Goal: Transaction & Acquisition: Download file/media

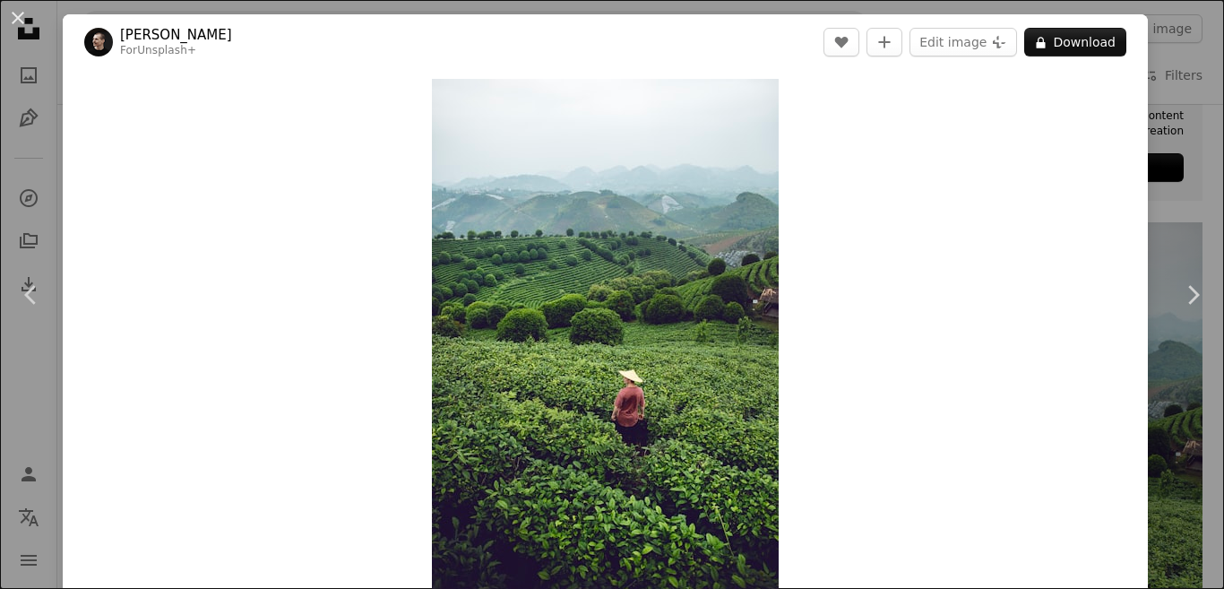
scroll to position [269, 0]
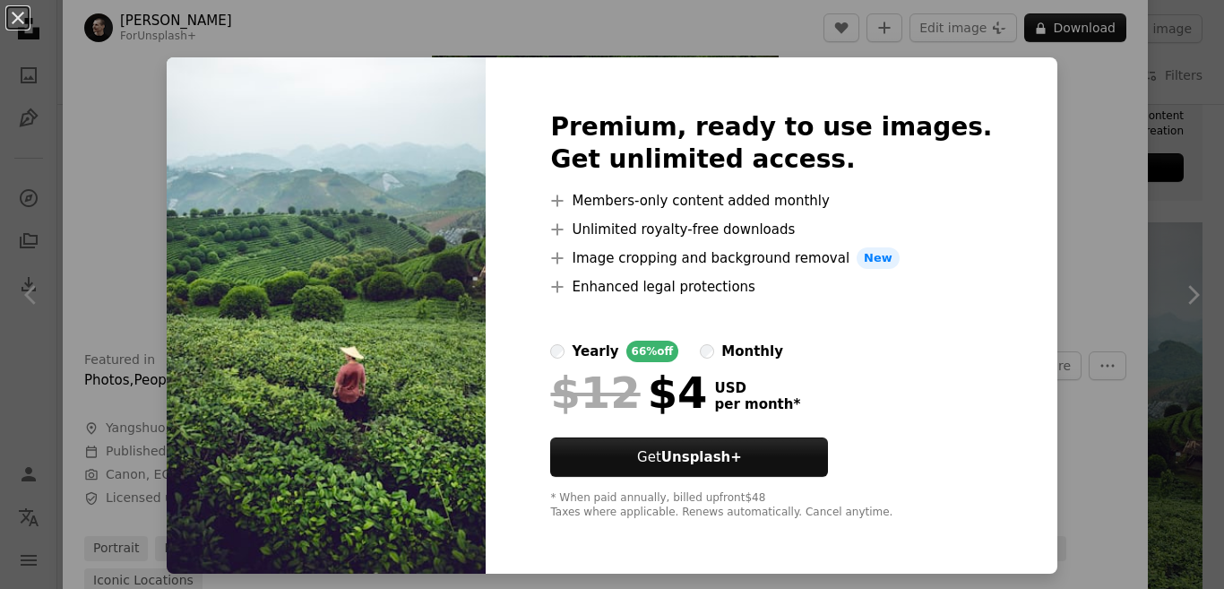
click at [1175, 306] on div "An X shape Premium, ready to use images. Get unlimited access. A plus sign Memb…" at bounding box center [612, 294] width 1224 height 589
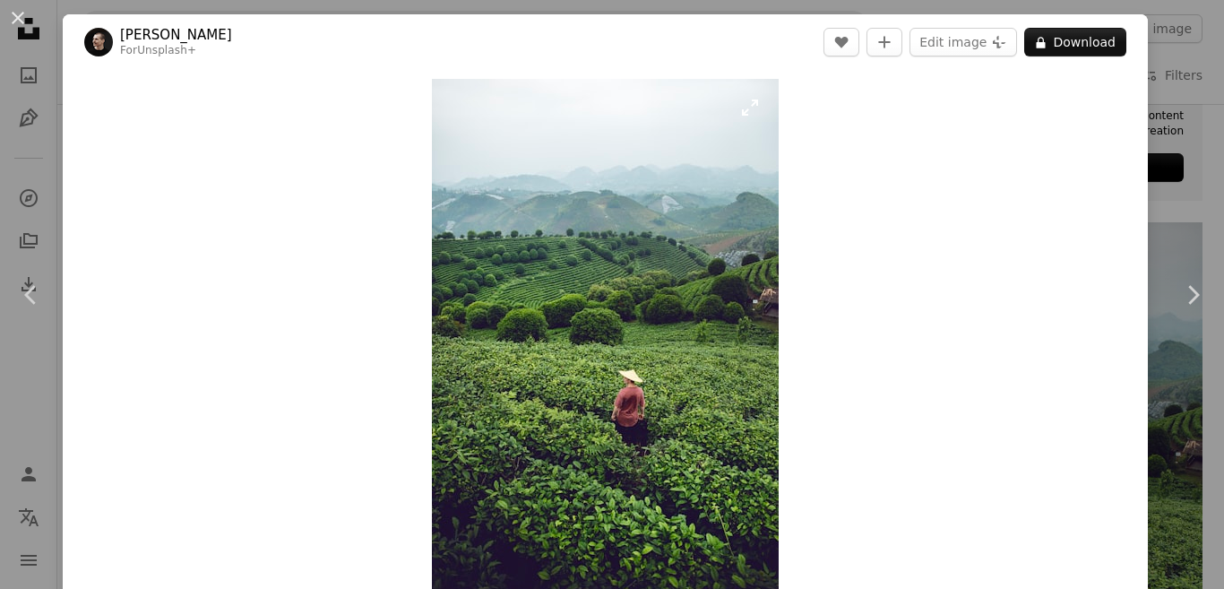
drag, startPoint x: 560, startPoint y: 264, endPoint x: 748, endPoint y: 108, distance: 244.9
click at [748, 108] on img "Zoom in on this image" at bounding box center [605, 339] width 347 height 520
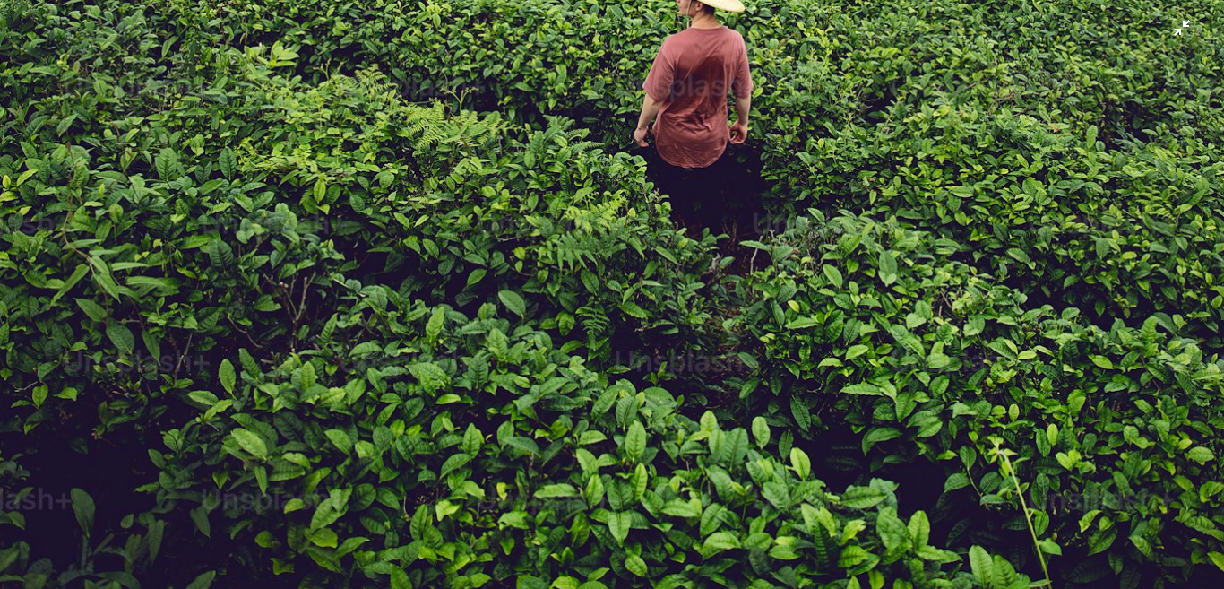
scroll to position [1224, 0]
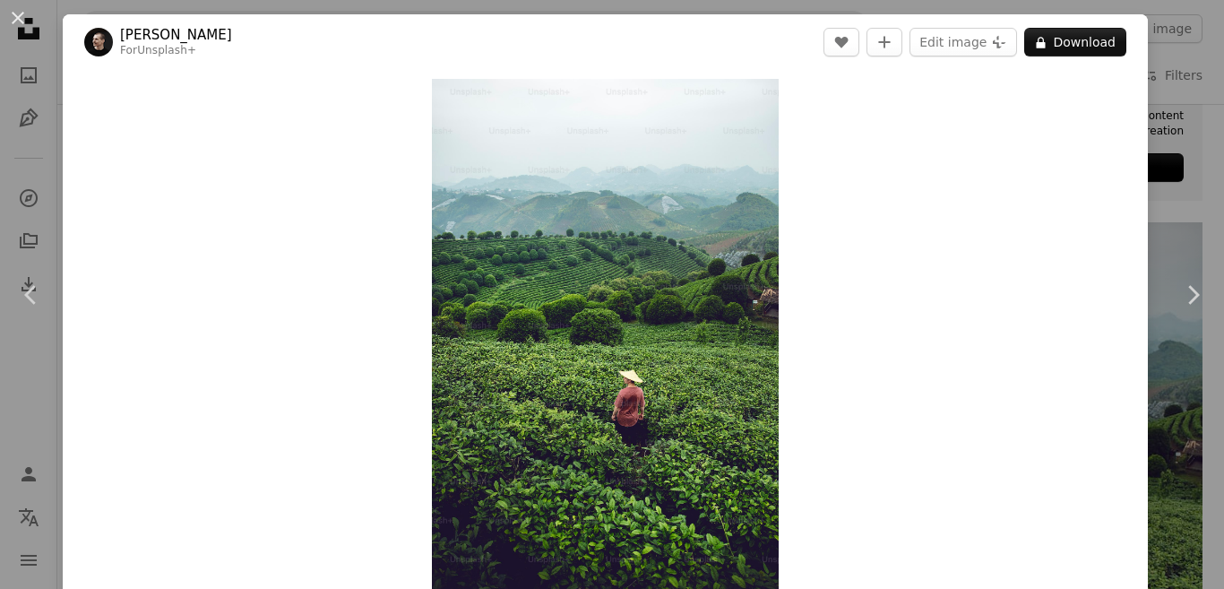
scroll to position [11, 0]
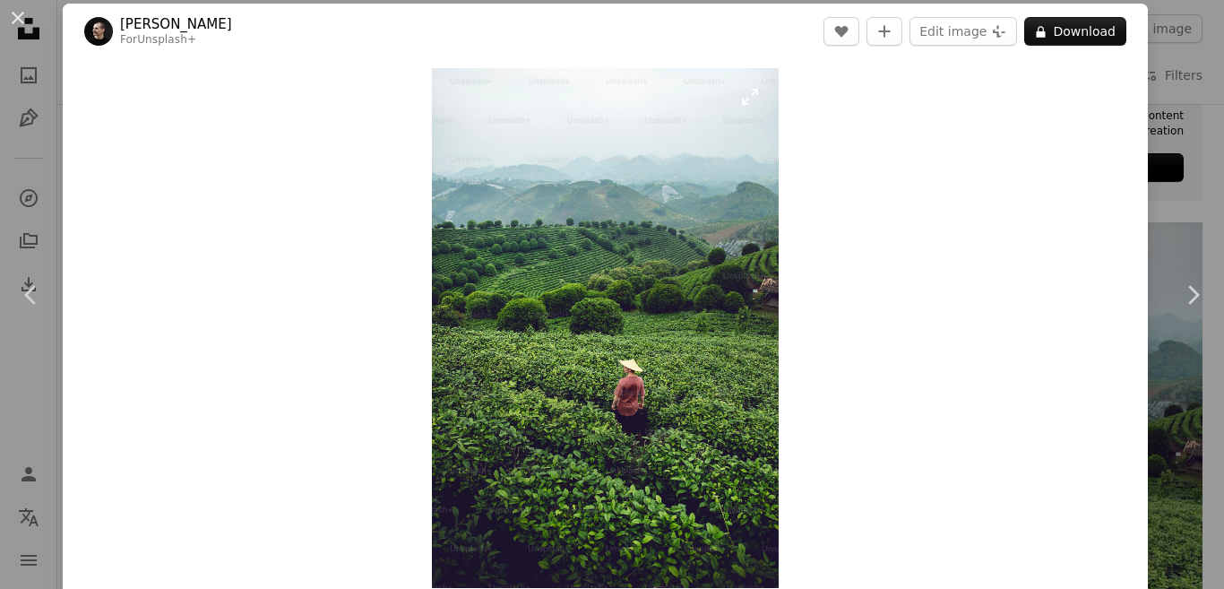
click at [618, 279] on img "Zoom in on this image" at bounding box center [605, 328] width 347 height 520
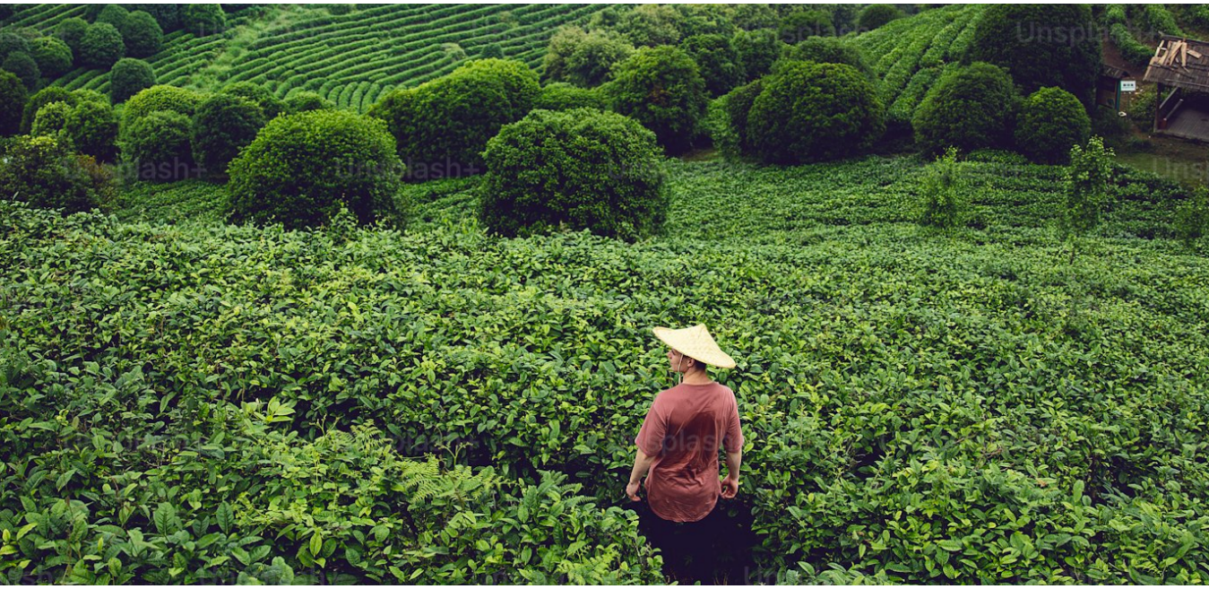
scroll to position [972, 0]
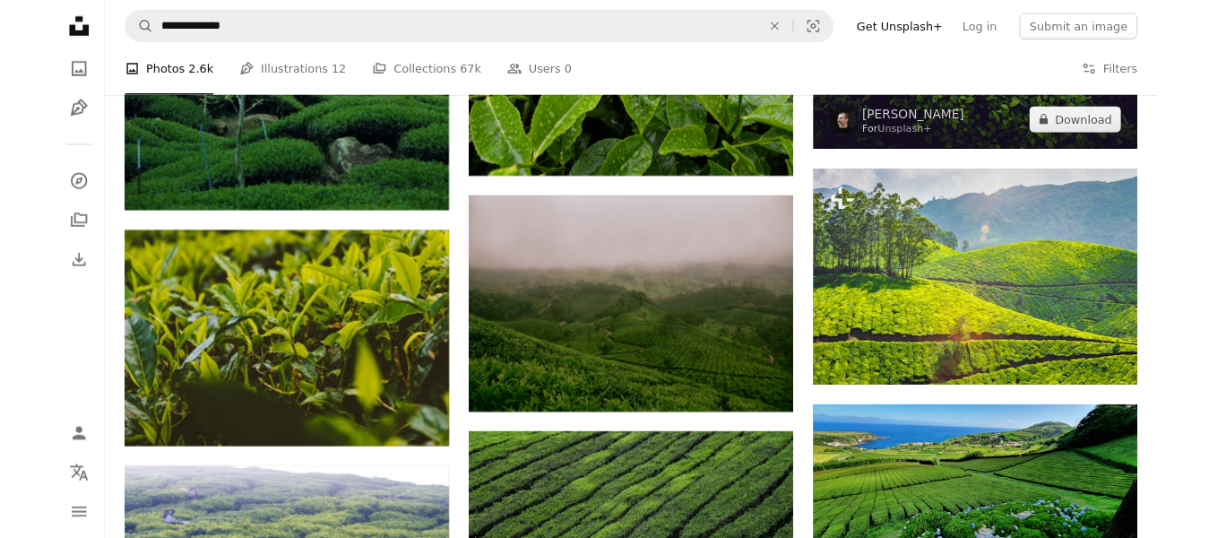
scroll to position [1299, 0]
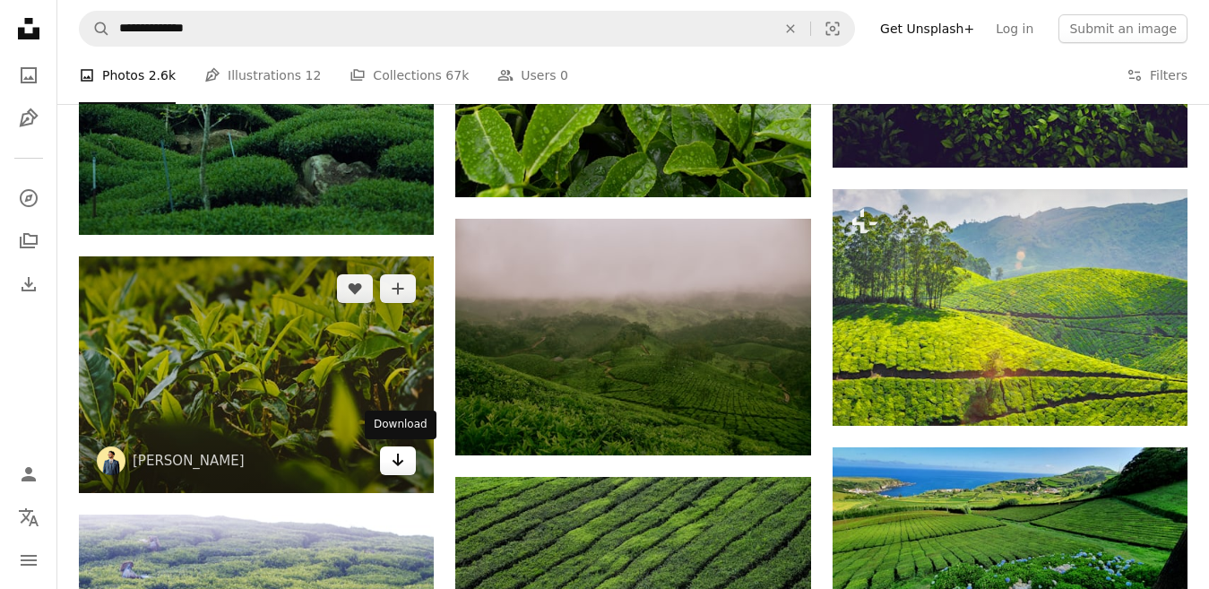
click at [400, 470] on icon "Arrow pointing down" at bounding box center [398, 460] width 14 height 22
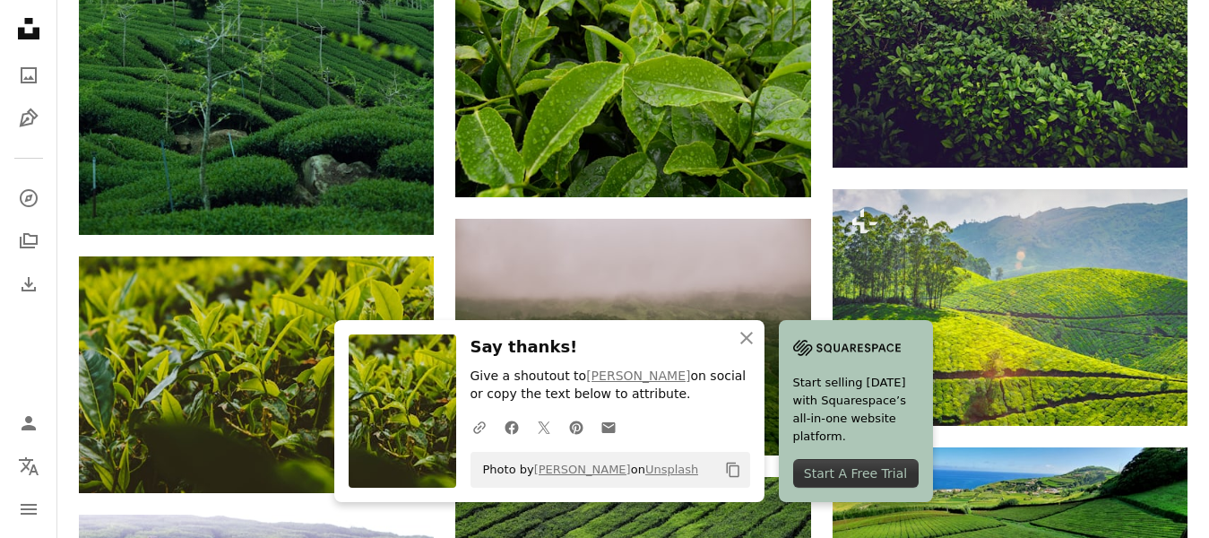
click at [0, 318] on nav "Unsplash logo Unsplash Home A photo Pen Tool A compass A stack of folders Downl…" at bounding box center [28, 269] width 57 height 538
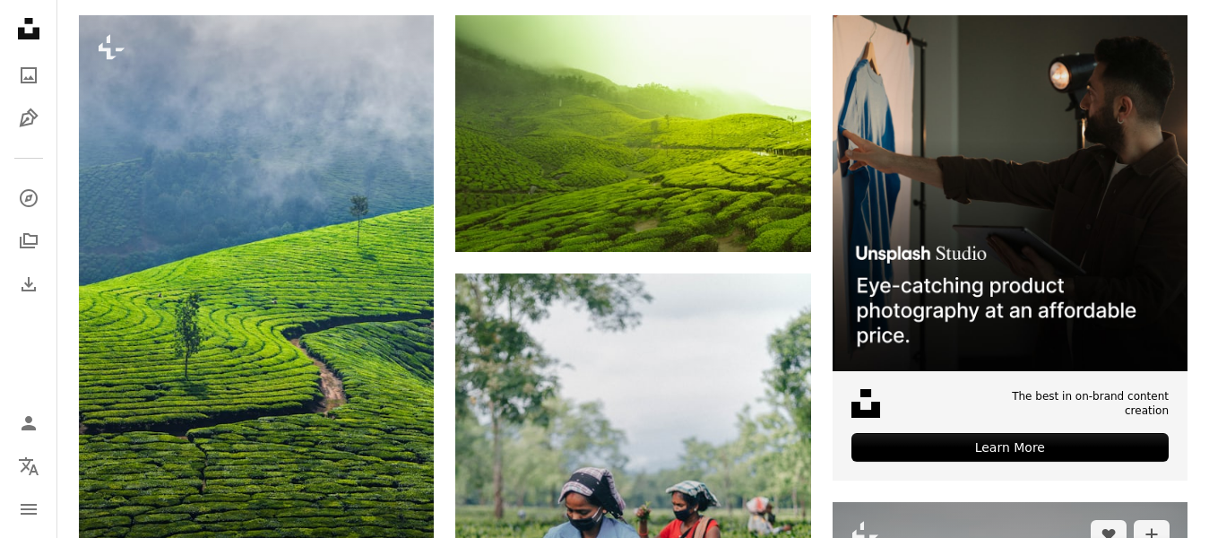
scroll to position [403, 0]
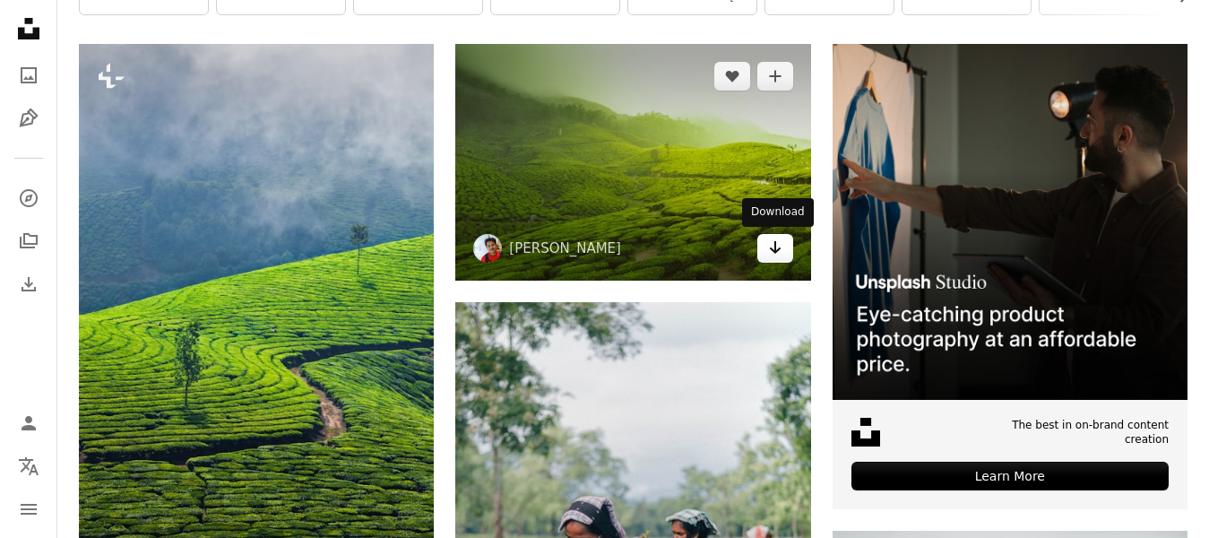
click at [779, 246] on icon "Arrow pointing down" at bounding box center [775, 248] width 14 height 22
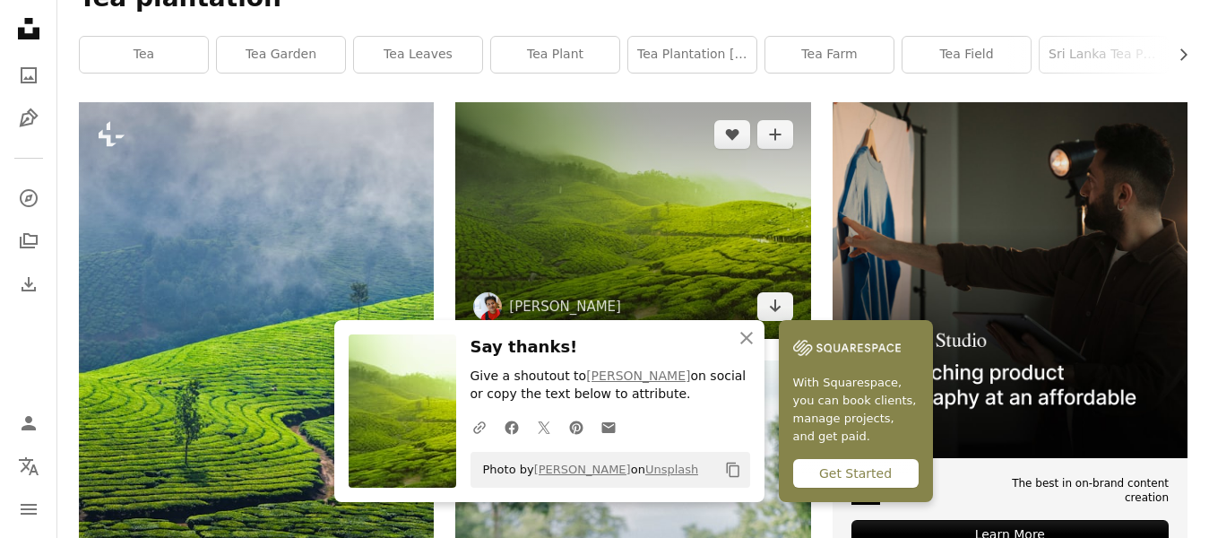
scroll to position [314, 0]
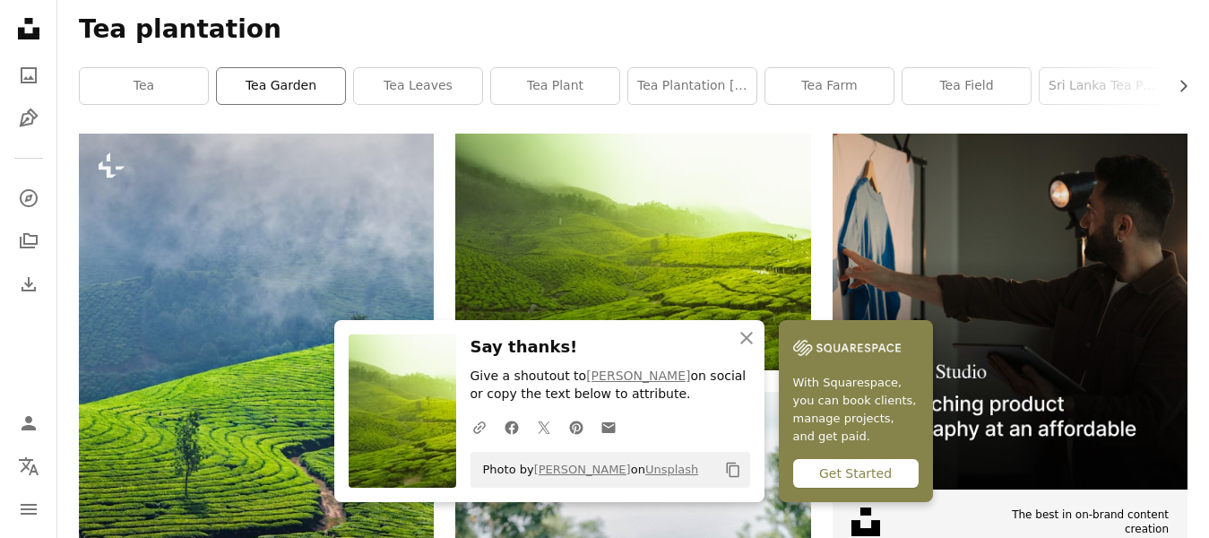
click at [254, 85] on link "tea garden" at bounding box center [281, 86] width 128 height 36
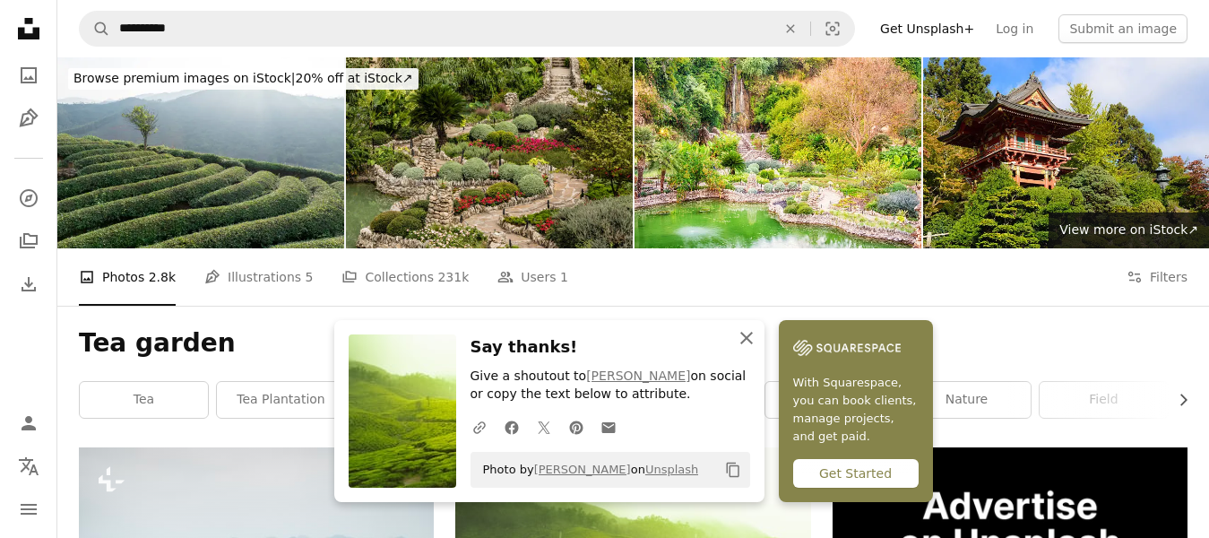
click at [742, 336] on icon "An X shape" at bounding box center [747, 338] width 22 height 22
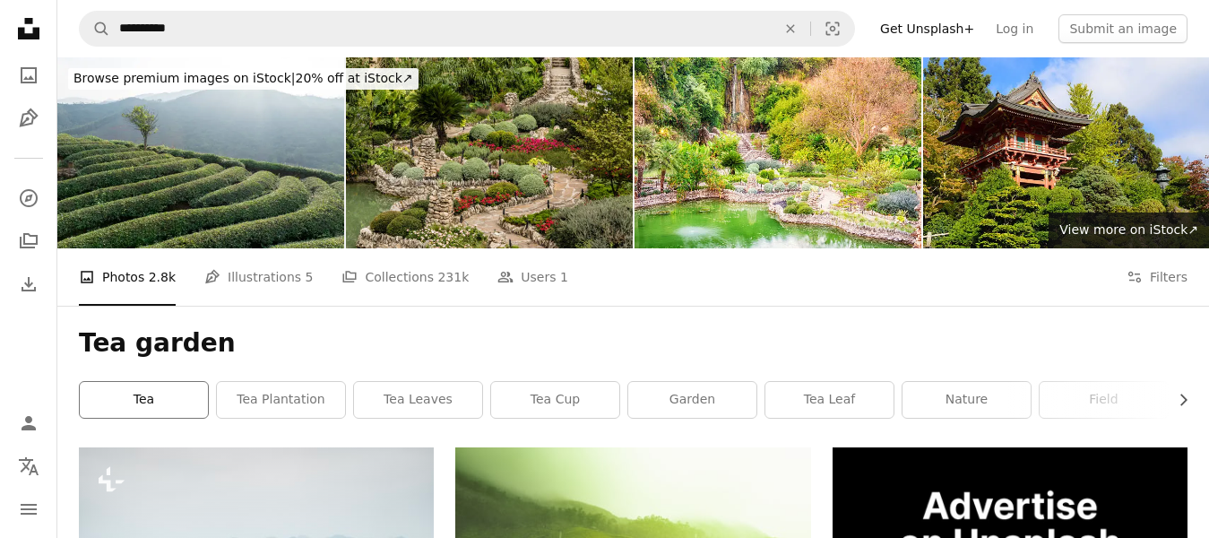
click at [152, 396] on link "tea" at bounding box center [144, 400] width 128 height 36
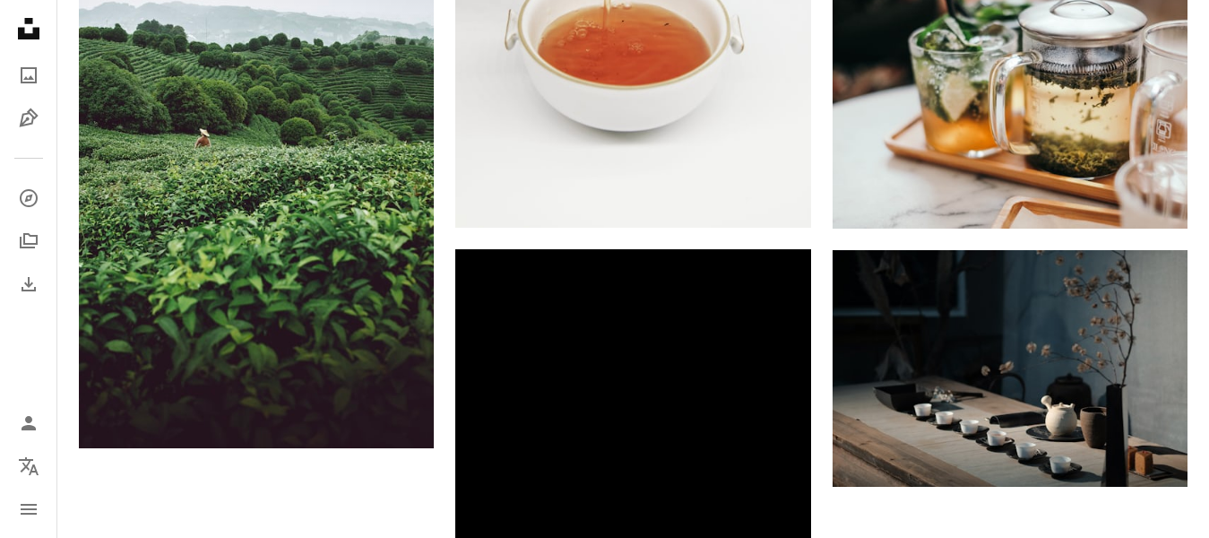
scroll to position [3315, 0]
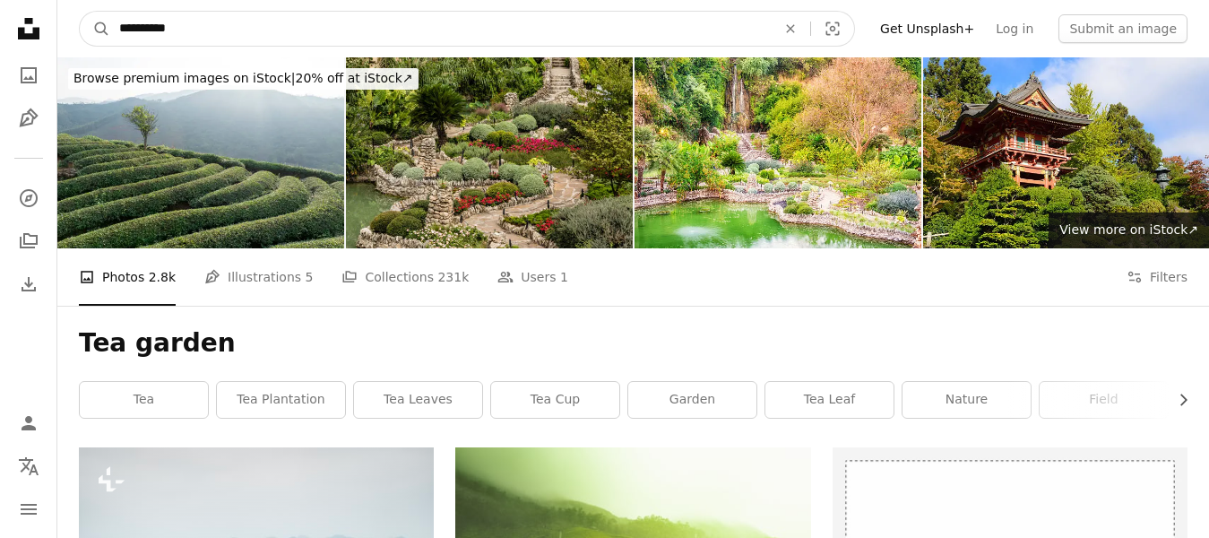
drag, startPoint x: 219, startPoint y: 27, endPoint x: 0, endPoint y: 29, distance: 218.6
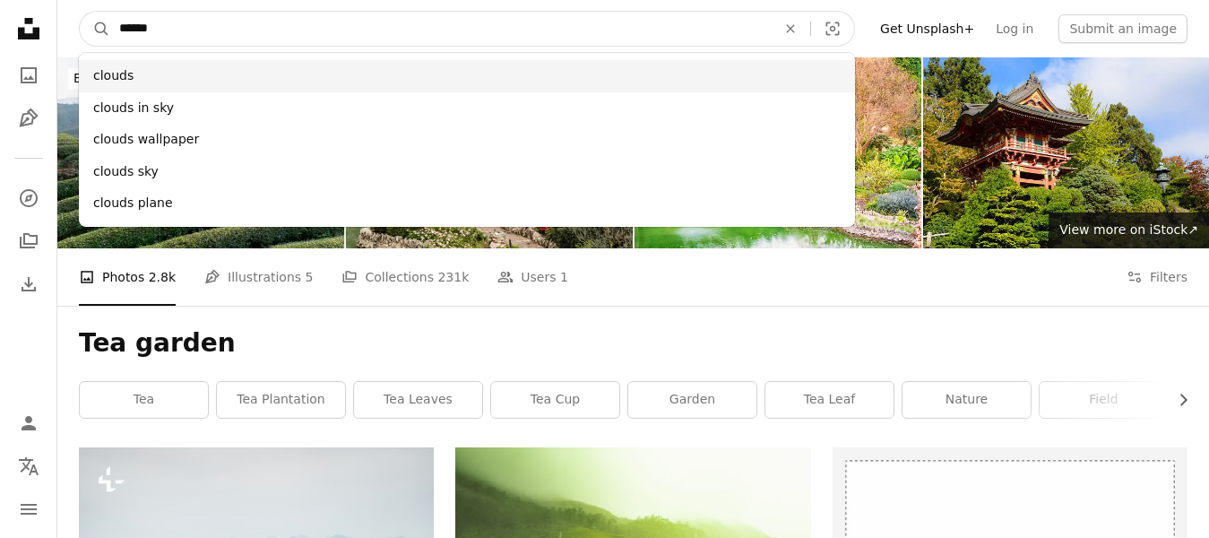
type input "******"
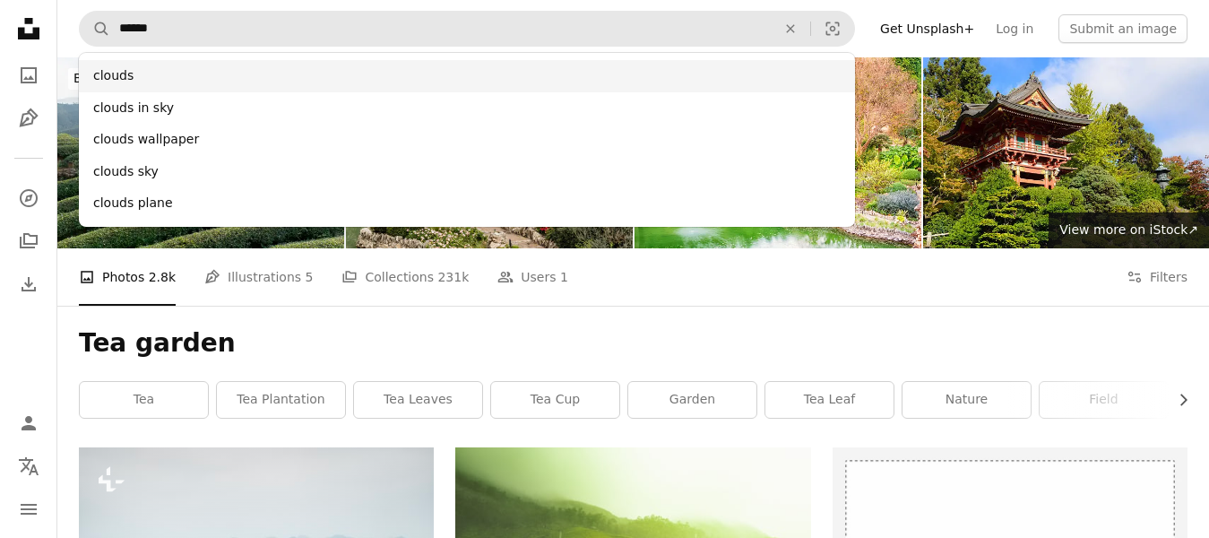
click at [118, 82] on div "clouds" at bounding box center [467, 76] width 776 height 32
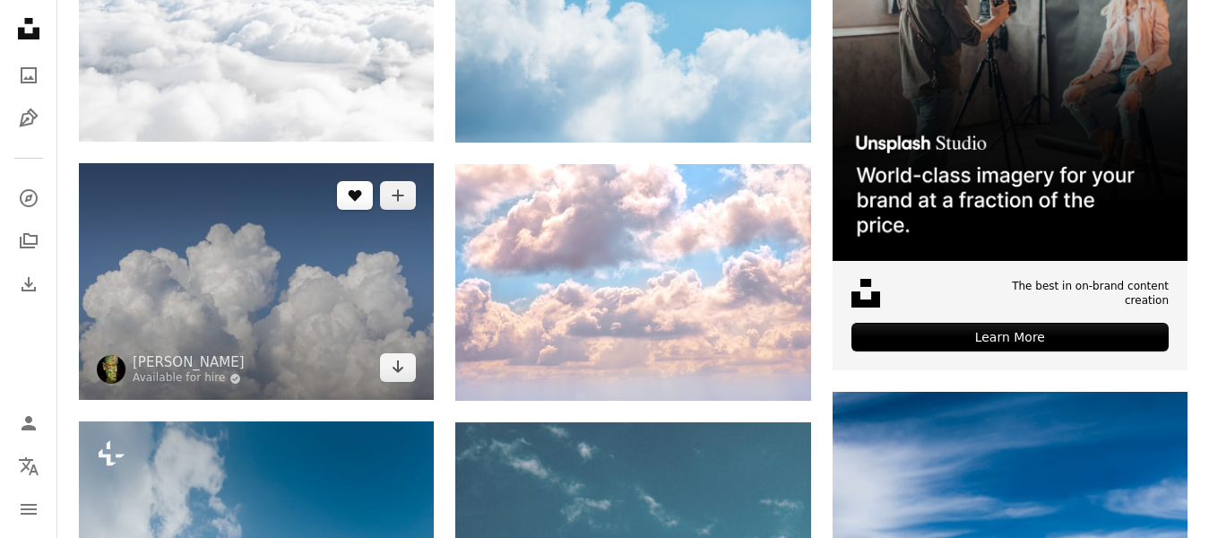
scroll to position [538, 0]
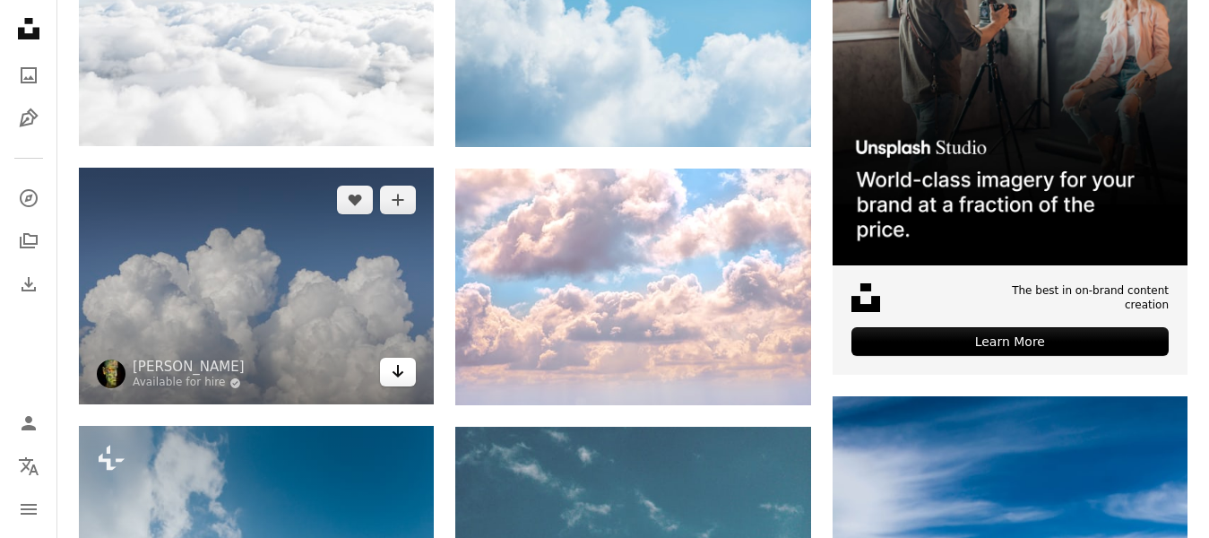
click at [400, 377] on icon "Arrow pointing down" at bounding box center [398, 371] width 14 height 22
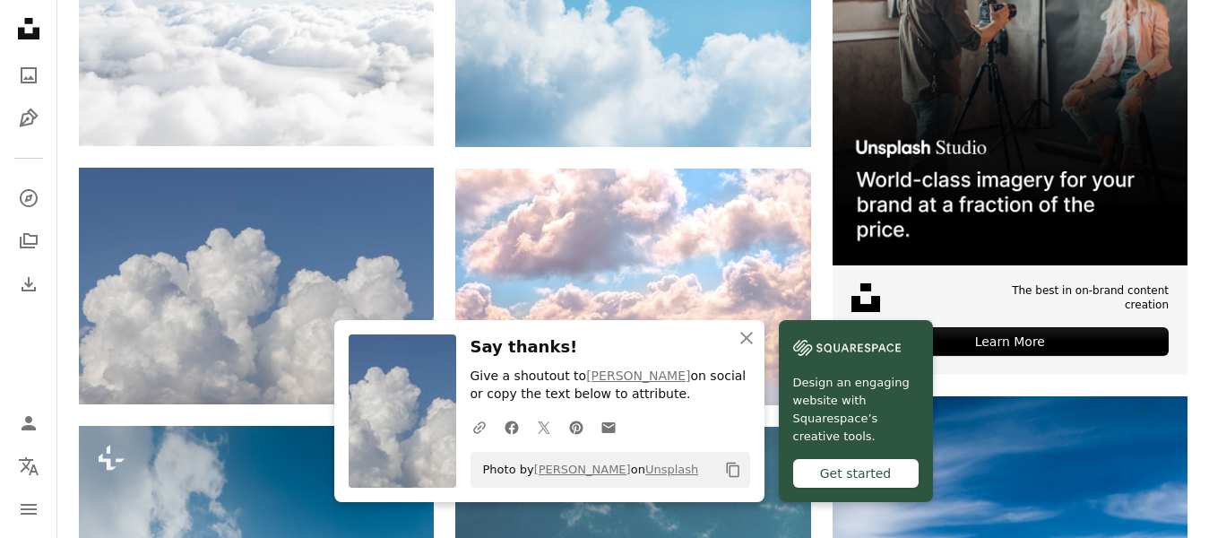
click at [0, 343] on nav "Unsplash logo Unsplash Home A photo Pen Tool A compass A stack of folders Downl…" at bounding box center [28, 269] width 57 height 538
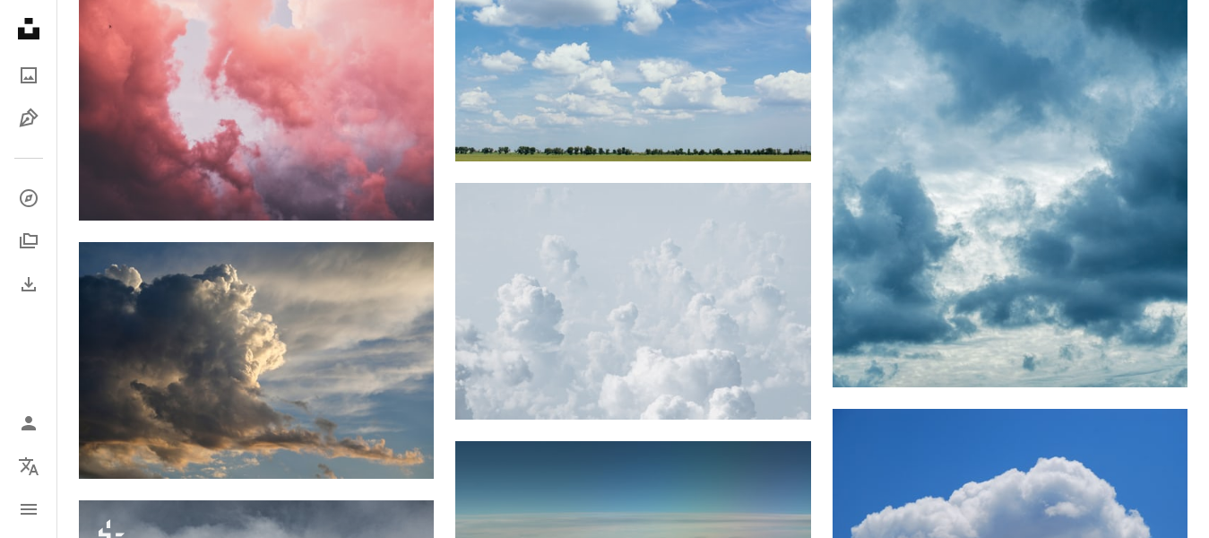
scroll to position [2509, 0]
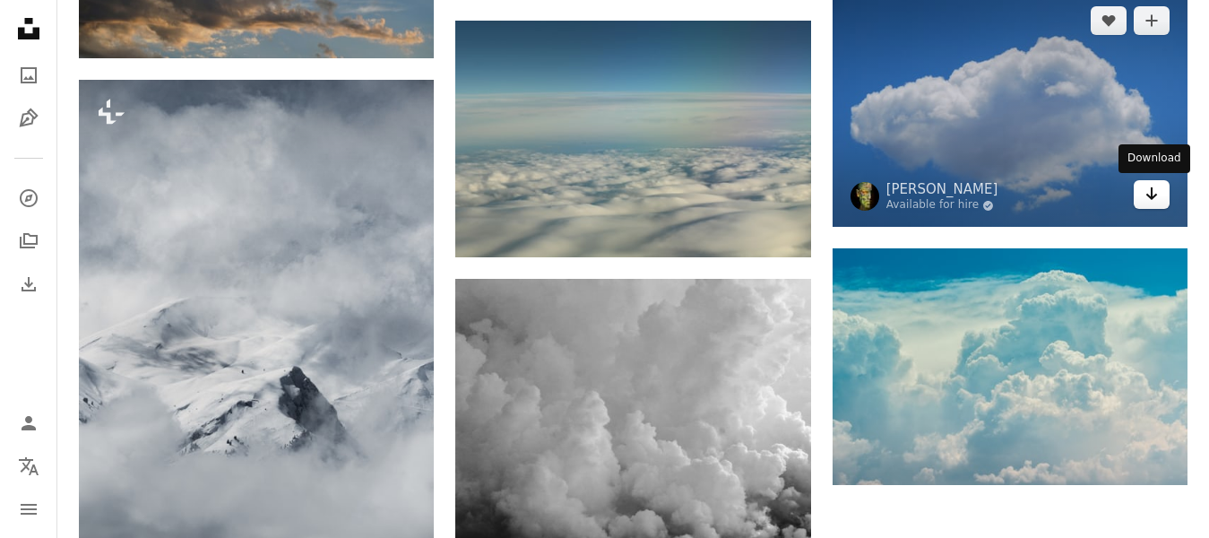
click at [1157, 199] on icon "Arrow pointing down" at bounding box center [1151, 194] width 14 height 22
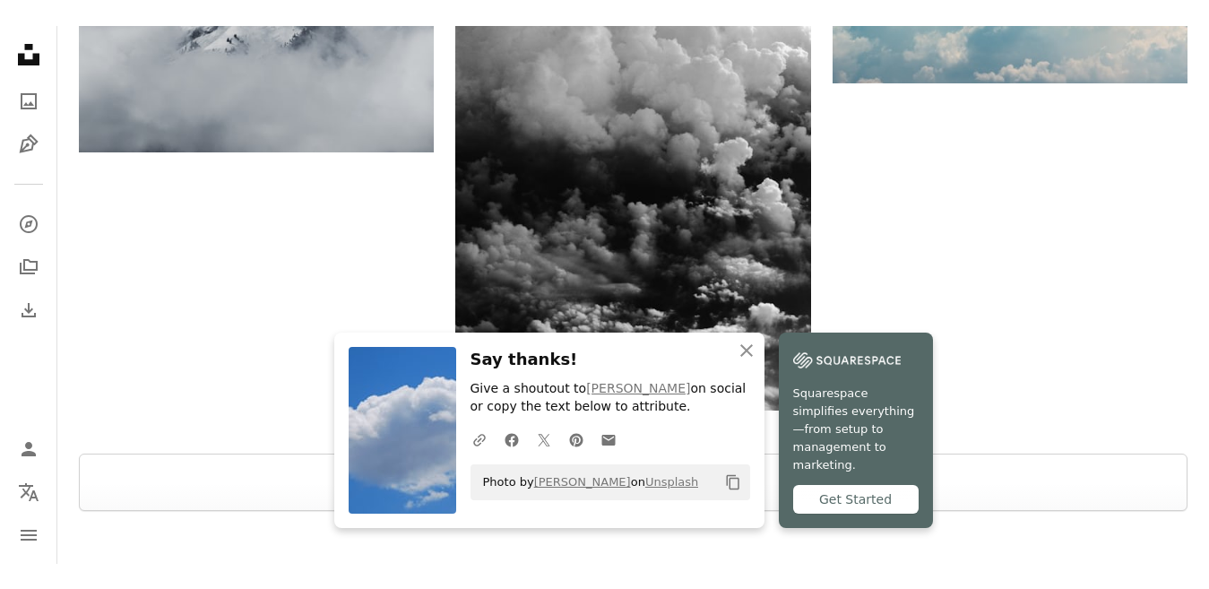
scroll to position [2957, 0]
